Goal: Information Seeking & Learning: Check status

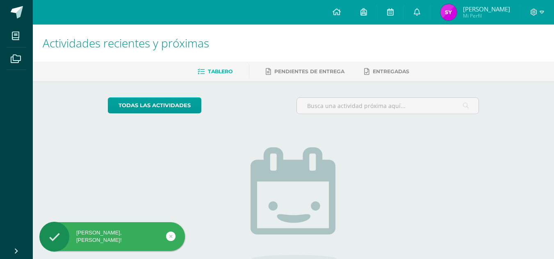
click at [457, 7] on img at bounding box center [448, 12] width 16 height 16
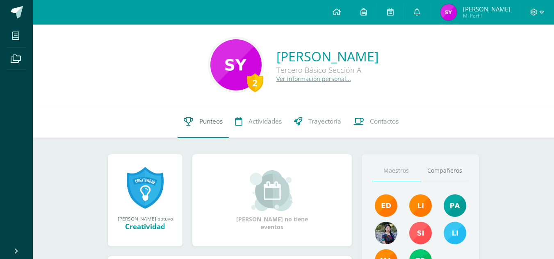
click at [197, 120] on link "Punteos" at bounding box center [202, 121] width 51 height 33
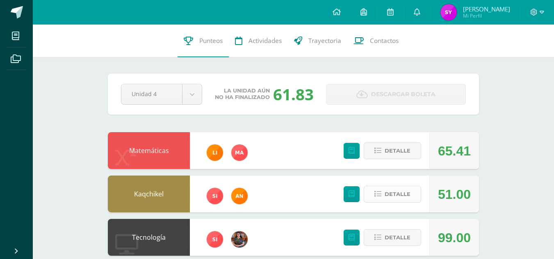
click at [390, 192] on span "Detalle" at bounding box center [397, 194] width 26 height 15
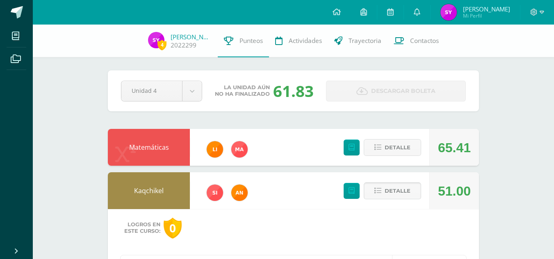
scroll to position [149, 0]
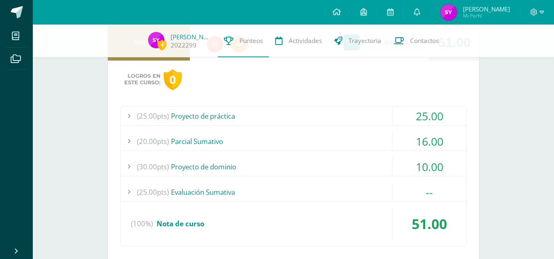
click at [430, 156] on div "(25.00pts) Proyecto de práctica 25.00 (5.0pts) Investigación 1 5.00 (5.0pts) In…" at bounding box center [293, 177] width 346 height 140
click at [430, 163] on div "10.00" at bounding box center [429, 167] width 74 height 18
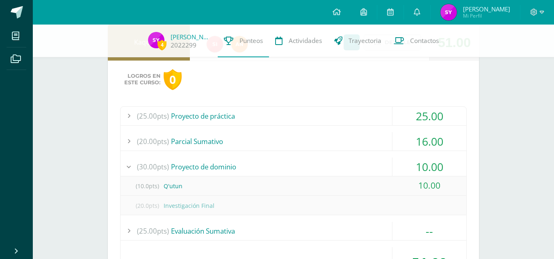
click at [430, 163] on div "10.00" at bounding box center [429, 167] width 74 height 18
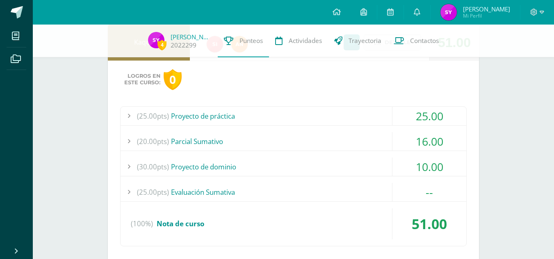
click at [430, 163] on div "10.00" at bounding box center [429, 167] width 74 height 18
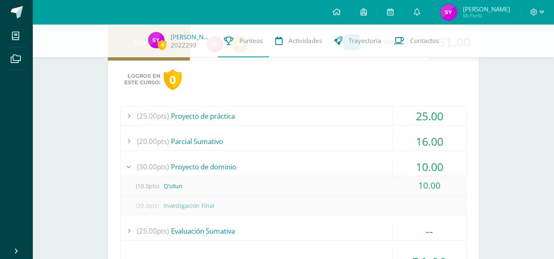
click at [430, 163] on div "10.00" at bounding box center [429, 167] width 74 height 18
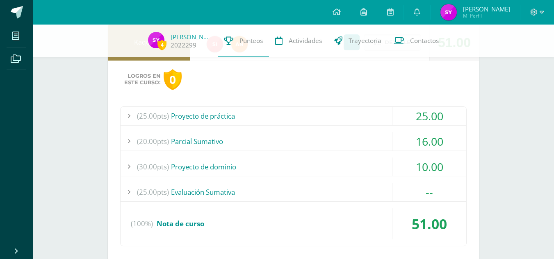
click at [424, 143] on div "16.00" at bounding box center [429, 141] width 74 height 18
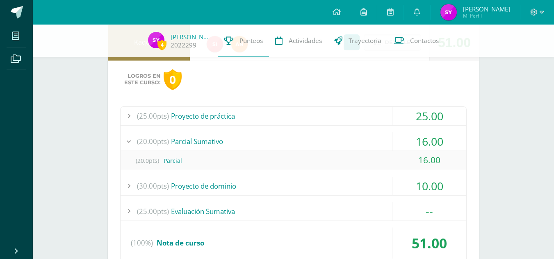
click at [424, 143] on div "16.00" at bounding box center [429, 141] width 74 height 18
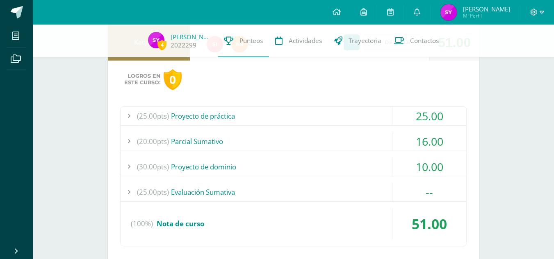
click at [420, 112] on div "25.00" at bounding box center [429, 116] width 74 height 18
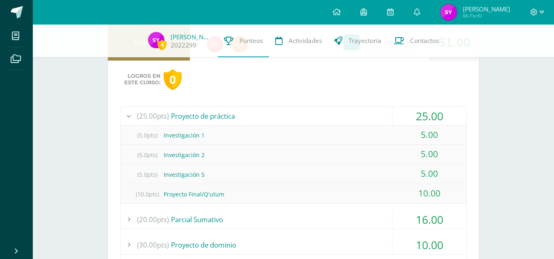
click at [420, 112] on div "25.00" at bounding box center [429, 116] width 74 height 18
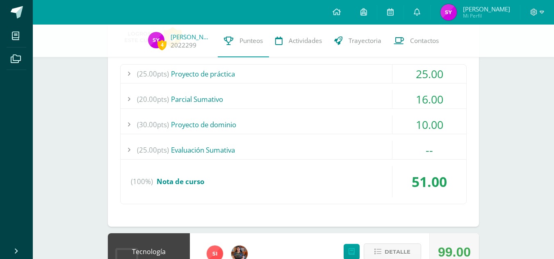
scroll to position [192, 0]
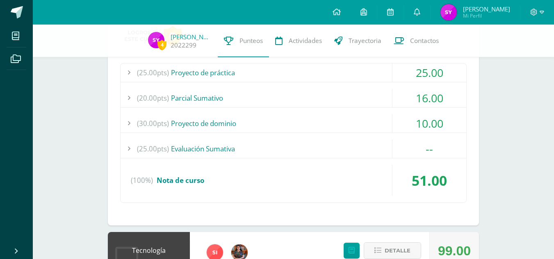
click at [422, 118] on div "10.00" at bounding box center [429, 123] width 74 height 18
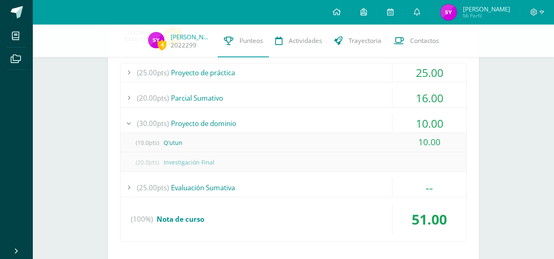
click at [422, 118] on div "10.00" at bounding box center [429, 123] width 74 height 18
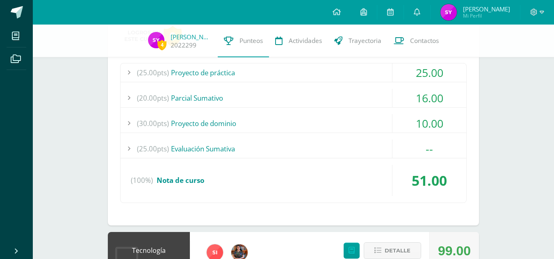
click at [422, 118] on div "10.00" at bounding box center [429, 123] width 74 height 18
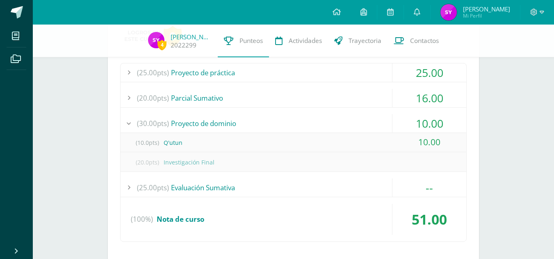
click at [422, 118] on div "10.00" at bounding box center [429, 123] width 74 height 18
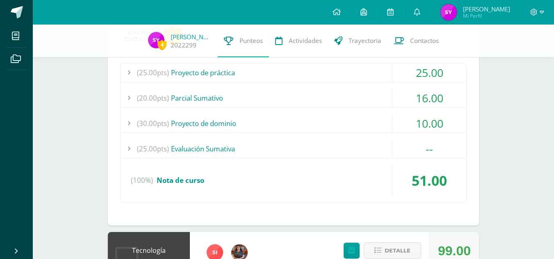
click at [432, 158] on div "(25.00pts) Evaluación Sumativa --" at bounding box center [293, 149] width 346 height 19
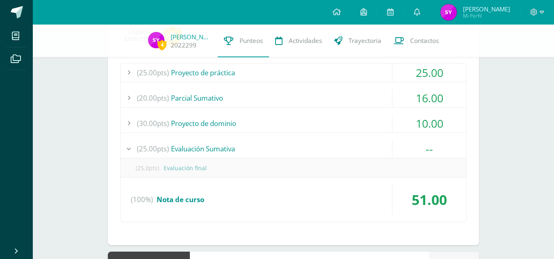
click at [432, 159] on div "(25.0pts) Evaluación final" at bounding box center [293, 168] width 346 height 19
click at [430, 150] on div "--" at bounding box center [429, 149] width 74 height 18
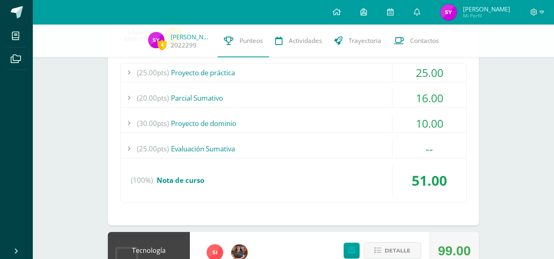
click at [436, 180] on div "51.00" at bounding box center [429, 180] width 74 height 31
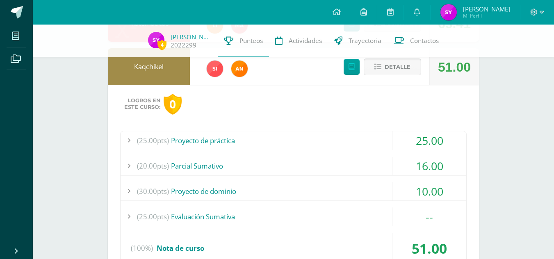
scroll to position [120, 0]
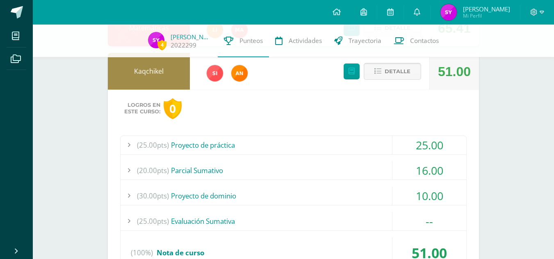
click at [400, 71] on span "Detalle" at bounding box center [397, 71] width 26 height 15
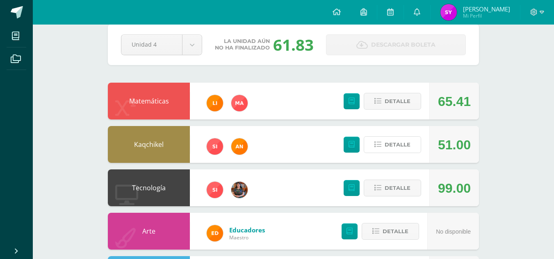
scroll to position [0, 0]
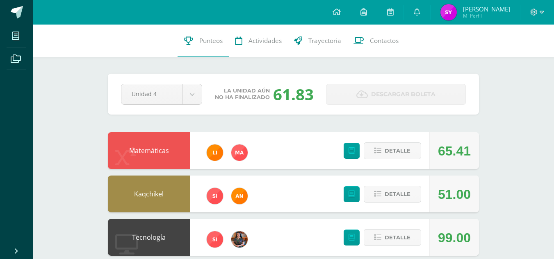
click at [526, 14] on div at bounding box center [537, 12] width 34 height 25
click at [532, 13] on icon at bounding box center [533, 12] width 7 height 7
click at [508, 54] on span "Cerrar sesión" at bounding box center [515, 56] width 37 height 8
